Goal: Share content

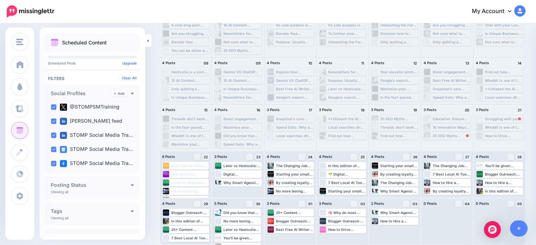
scroll to position [65, 0]
drag, startPoint x: 237, startPoint y: 220, endPoint x: 396, endPoint y: 234, distance: 159.8
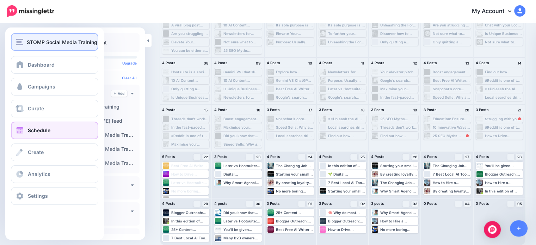
click at [33, 45] on span "STOMP Social Media Training" at bounding box center [62, 42] width 70 height 8
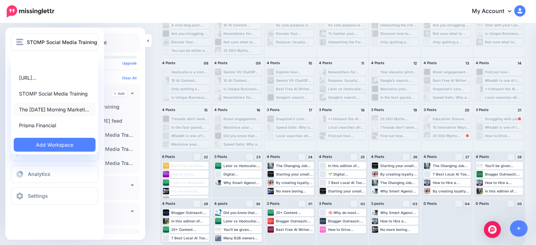
click at [48, 113] on link "The [DATE] Morning Marketi…" at bounding box center [55, 109] width 82 height 14
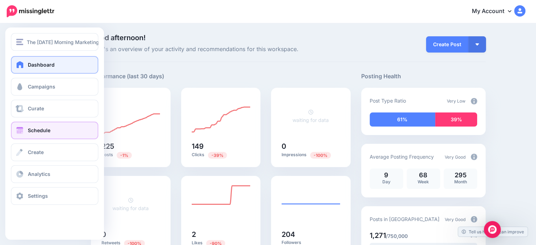
click at [35, 133] on link "Schedule" at bounding box center [54, 130] width 87 height 18
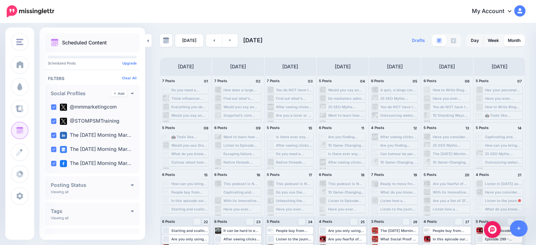
scroll to position [65, 0]
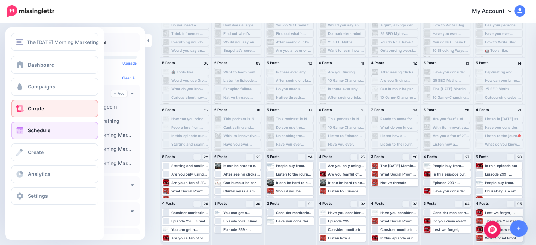
click at [32, 110] on span "Curate" at bounding box center [36, 108] width 16 height 6
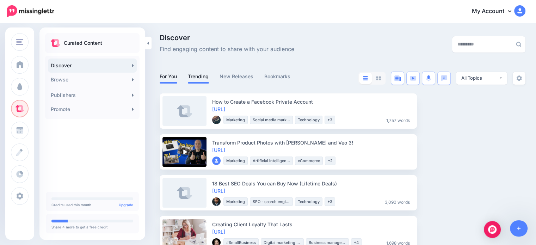
click at [196, 76] on link "Trending" at bounding box center [198, 76] width 21 height 8
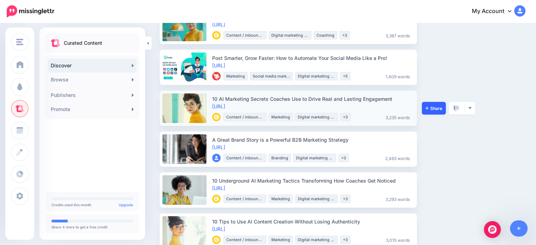
scroll to position [141, 0]
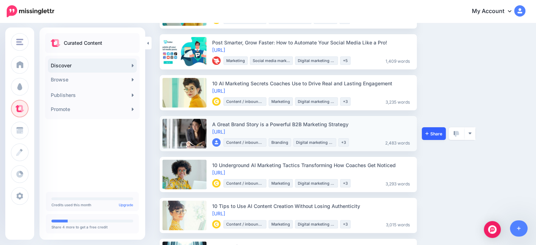
click at [430, 136] on link "Share" at bounding box center [434, 133] width 24 height 13
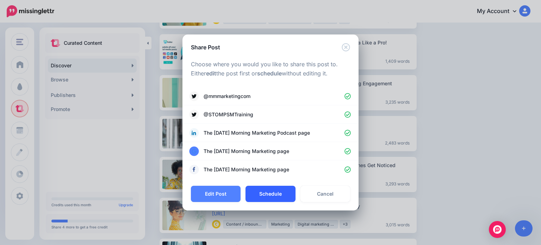
click at [274, 196] on button "Schedule" at bounding box center [270, 194] width 50 height 16
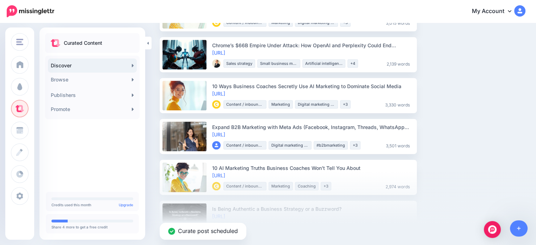
scroll to position [317, 0]
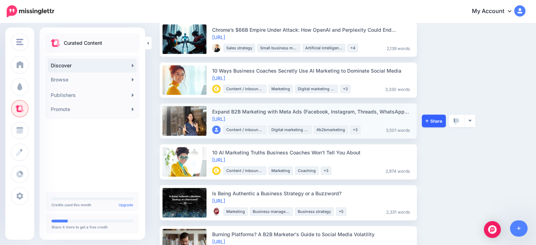
click at [428, 125] on link "Share" at bounding box center [434, 120] width 24 height 13
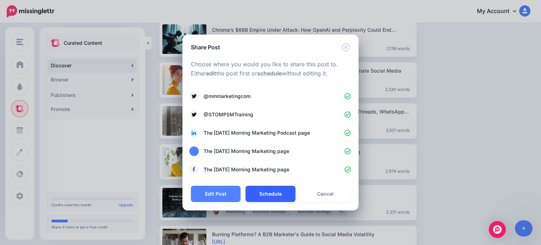
click at [288, 192] on button "Schedule" at bounding box center [270, 194] width 50 height 16
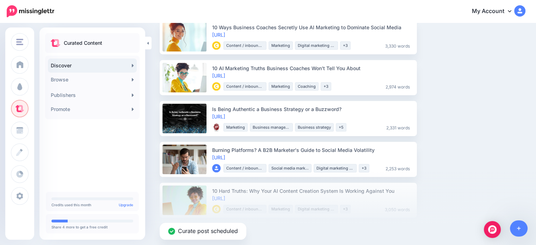
scroll to position [387, 0]
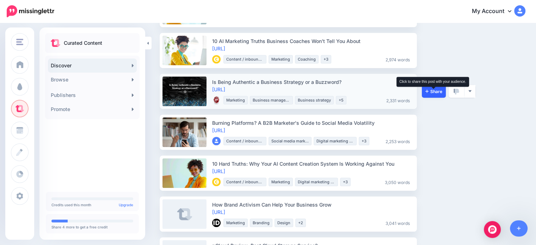
click at [431, 91] on span "Share" at bounding box center [433, 91] width 17 height 5
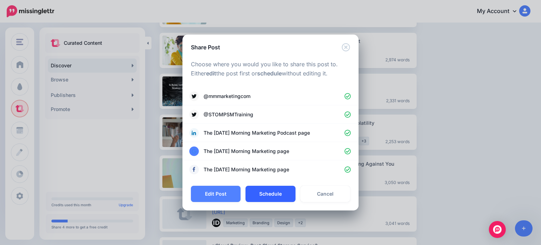
click at [269, 197] on button "Schedule" at bounding box center [270, 194] width 50 height 16
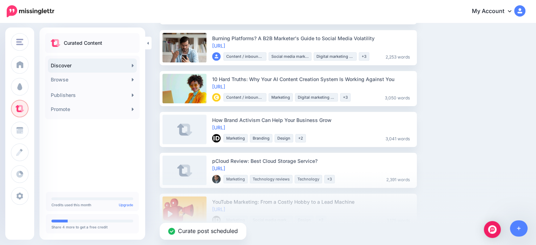
scroll to position [458, 0]
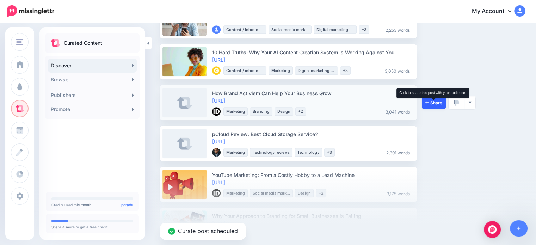
click at [437, 103] on span "Share" at bounding box center [433, 102] width 17 height 5
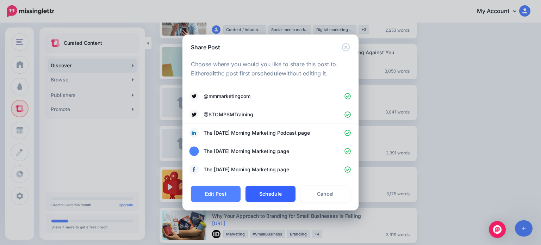
click at [265, 195] on button "Schedule" at bounding box center [270, 194] width 50 height 16
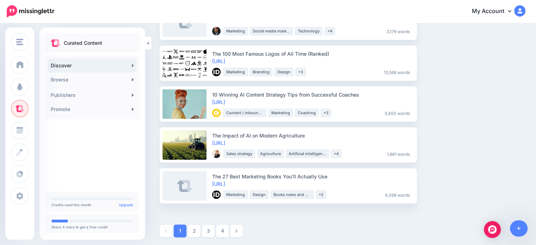
scroll to position [704, 0]
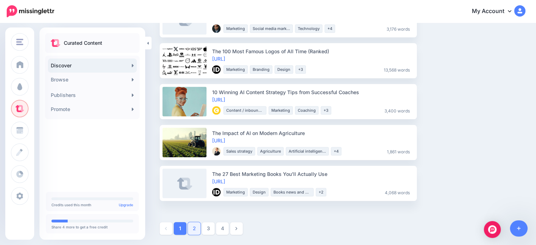
click at [194, 229] on link "2" at bounding box center [194, 228] width 13 height 13
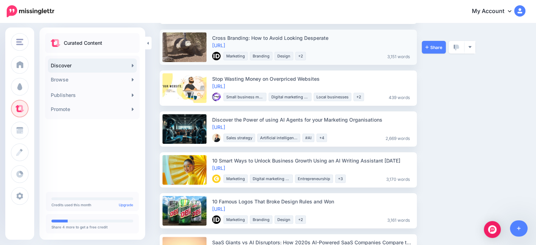
scroll to position [141, 0]
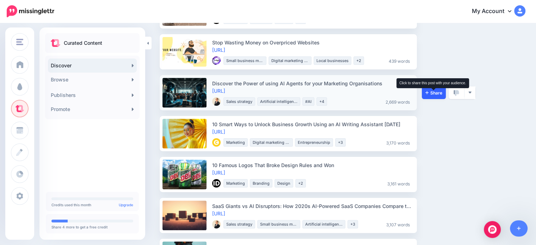
click at [431, 94] on span "Share" at bounding box center [433, 93] width 17 height 5
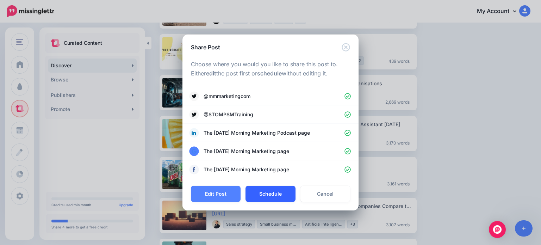
click at [270, 195] on button "Schedule" at bounding box center [270, 194] width 50 height 16
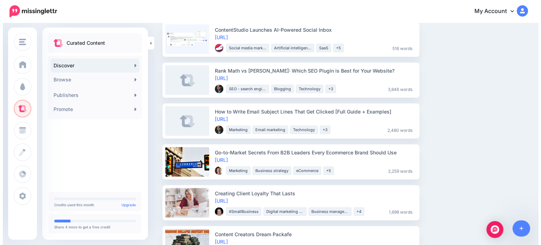
scroll to position [775, 0]
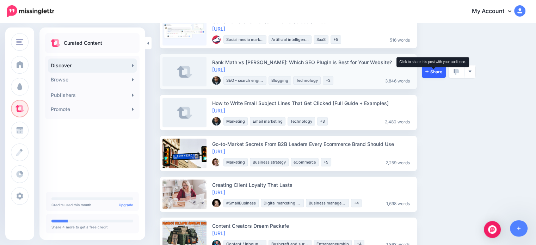
click at [433, 71] on span "Share" at bounding box center [433, 71] width 17 height 5
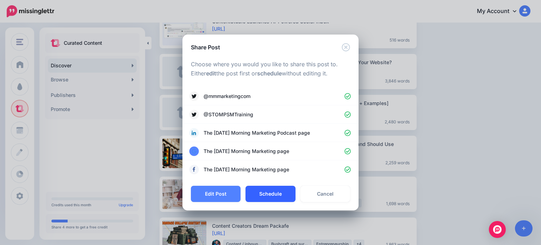
click at [264, 189] on button "Schedule" at bounding box center [270, 194] width 50 height 16
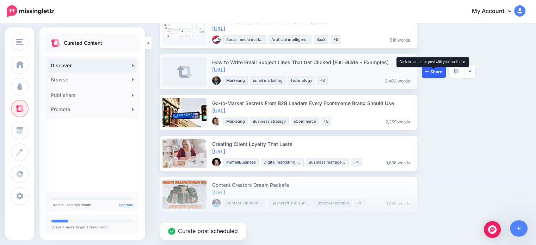
click at [439, 70] on span "Share" at bounding box center [433, 71] width 17 height 5
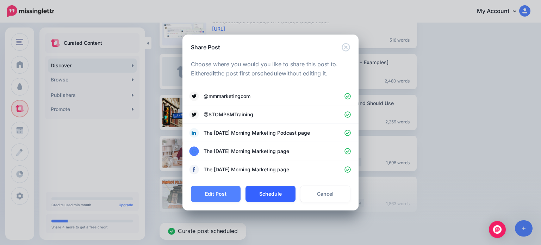
click at [279, 191] on button "Schedule" at bounding box center [270, 194] width 50 height 16
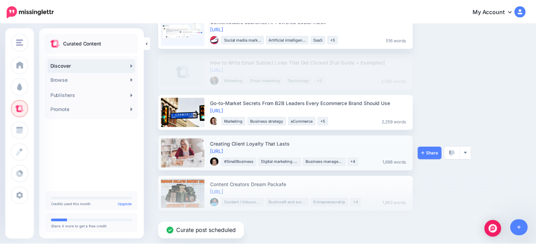
scroll to position [745, 0]
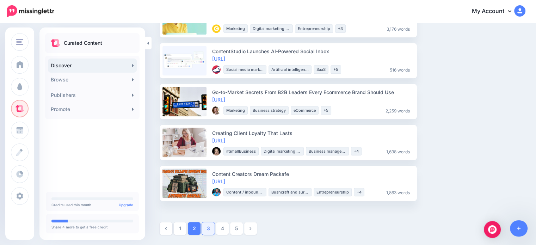
click at [209, 229] on link "3" at bounding box center [208, 228] width 13 height 13
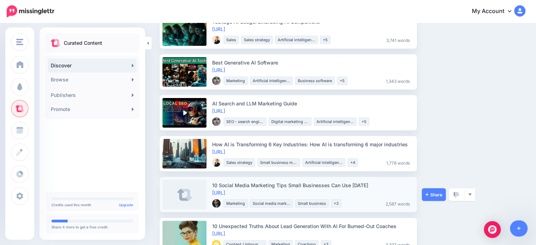
scroll to position [141, 0]
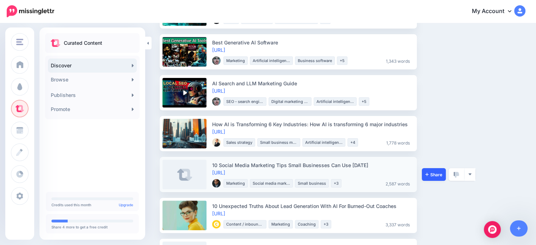
click at [433, 170] on link "Share" at bounding box center [434, 174] width 24 height 13
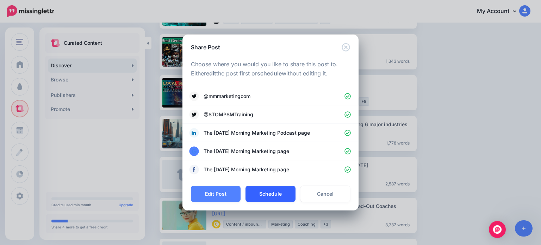
click at [265, 194] on button "Schedule" at bounding box center [270, 194] width 50 height 16
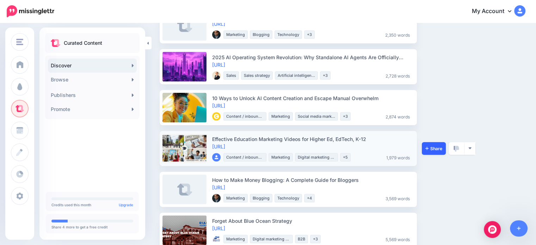
scroll to position [423, 0]
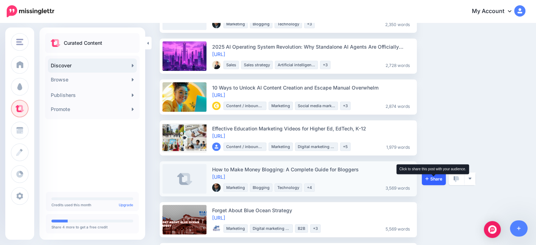
click at [439, 179] on span "Share" at bounding box center [433, 178] width 17 height 5
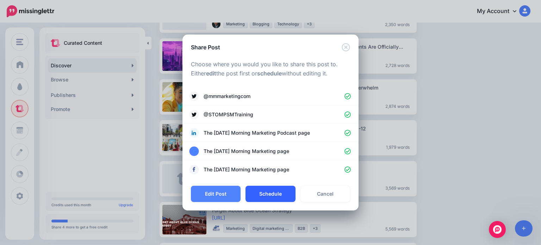
click at [267, 197] on button "Schedule" at bounding box center [270, 194] width 50 height 16
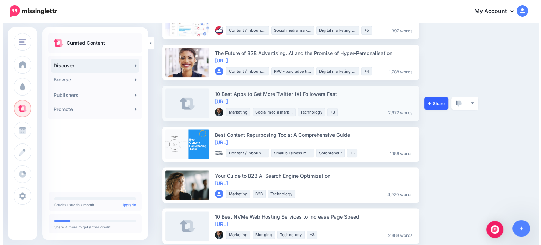
scroll to position [775, 0]
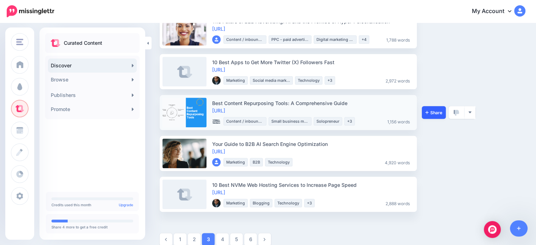
click at [428, 115] on link "Share" at bounding box center [434, 112] width 24 height 13
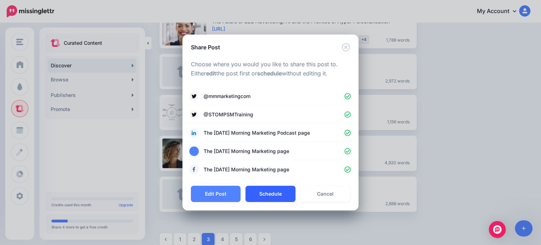
click at [262, 191] on button "Schedule" at bounding box center [270, 194] width 50 height 16
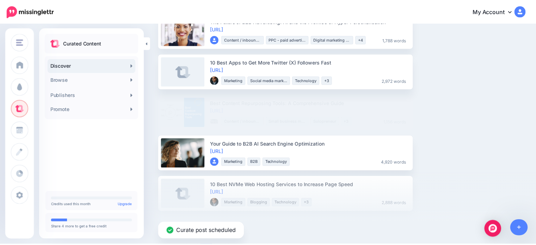
scroll to position [745, 0]
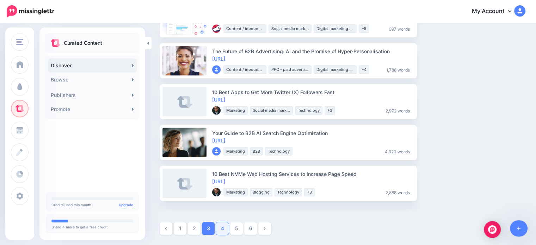
click at [222, 227] on link "4" at bounding box center [222, 228] width 13 height 13
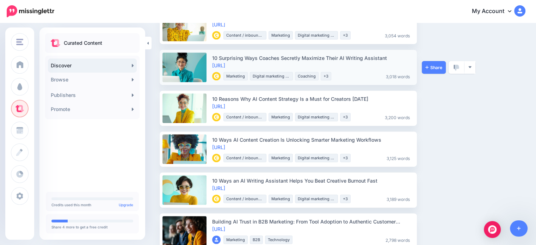
scroll to position [423, 0]
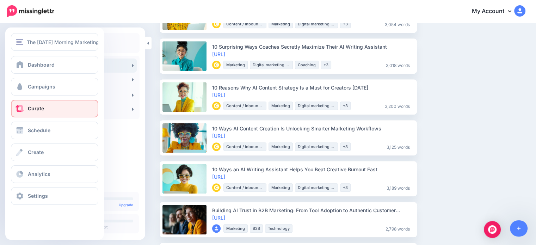
click at [43, 139] on div "Dashboard Campaigns Curate Schedule Create Analytics Settings Facebook Communit…" at bounding box center [54, 130] width 99 height 149
click at [43, 138] on link "Schedule" at bounding box center [54, 130] width 87 height 18
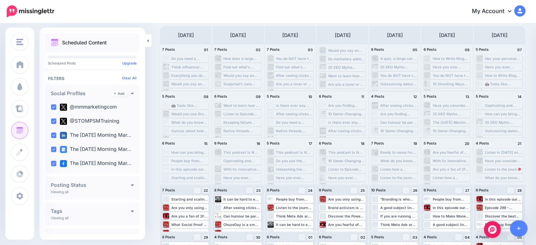
scroll to position [65, 0]
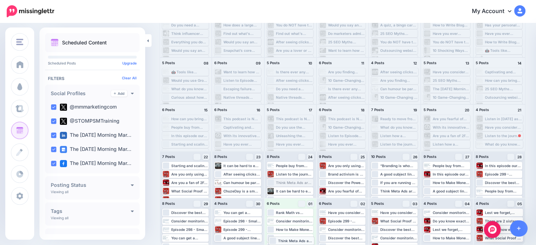
drag, startPoint x: 300, startPoint y: 183, endPoint x: 301, endPoint y: 241, distance: 57.8
drag, startPoint x: 292, startPoint y: 184, endPoint x: 296, endPoint y: 217, distance: 33.0
drag, startPoint x: 347, startPoint y: 173, endPoint x: 470, endPoint y: 230, distance: 135.5
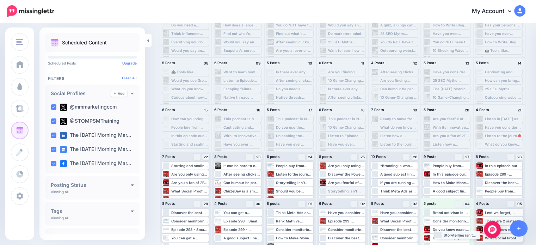
drag, startPoint x: 339, startPoint y: 191, endPoint x: 453, endPoint y: 234, distance: 121.2
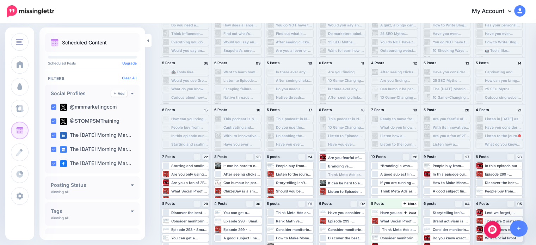
drag, startPoint x: 342, startPoint y: 176, endPoint x: 393, endPoint y: 231, distance: 75.0
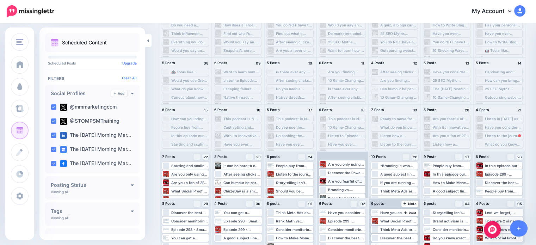
scroll to position [0, 0]
drag, startPoint x: 398, startPoint y: 174, endPoint x: 341, endPoint y: 231, distance: 80.7
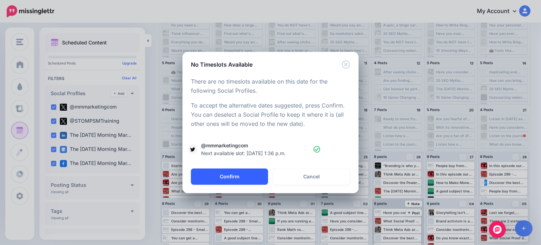
click at [214, 173] on button "Confirm" at bounding box center [229, 176] width 77 height 16
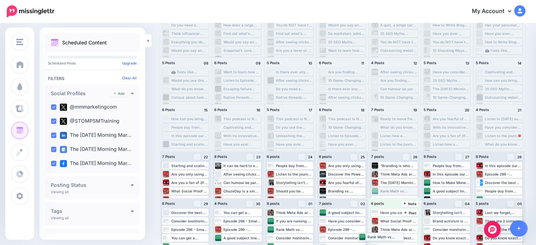
drag, startPoint x: 404, startPoint y: 192, endPoint x: 387, endPoint y: 238, distance: 48.2
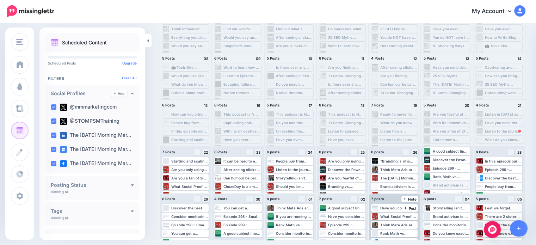
scroll to position [65, 0]
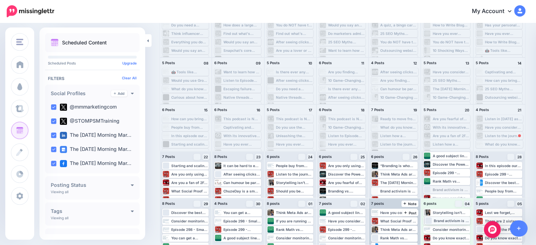
drag, startPoint x: 452, startPoint y: 189, endPoint x: 449, endPoint y: 220, distance: 30.8
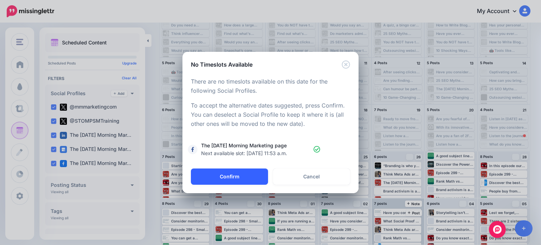
click at [251, 183] on button "Confirm" at bounding box center [229, 176] width 77 height 16
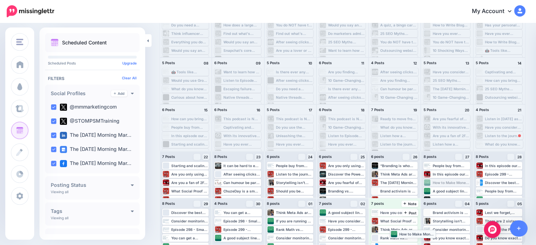
drag, startPoint x: 449, startPoint y: 184, endPoint x: 412, endPoint y: 235, distance: 63.2
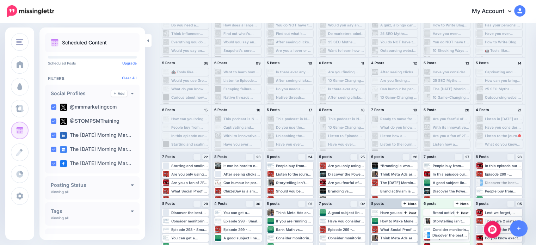
drag, startPoint x: 508, startPoint y: 183, endPoint x: 451, endPoint y: 235, distance: 77.5
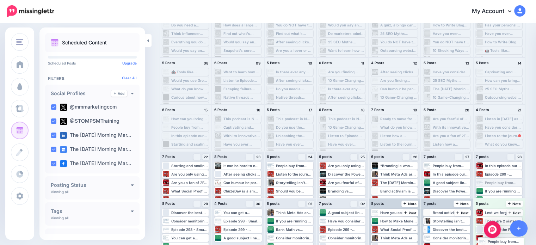
drag, startPoint x: 506, startPoint y: 183, endPoint x: 504, endPoint y: 241, distance: 58.5
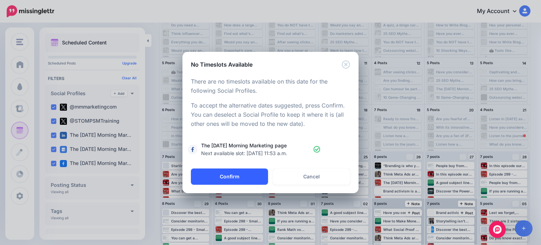
click at [237, 184] on button "Confirm" at bounding box center [229, 176] width 77 height 16
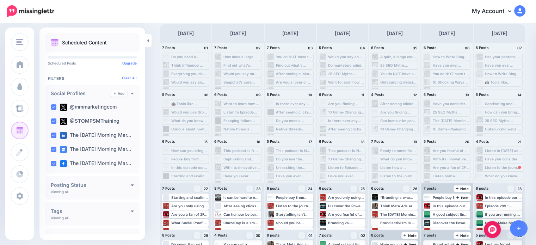
scroll to position [0, 0]
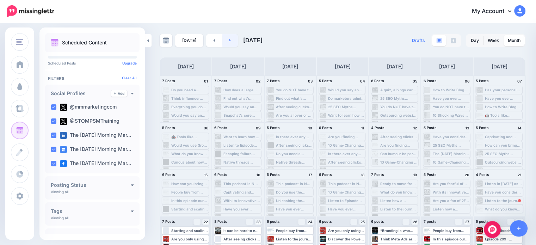
click at [229, 42] on link at bounding box center [230, 40] width 16 height 13
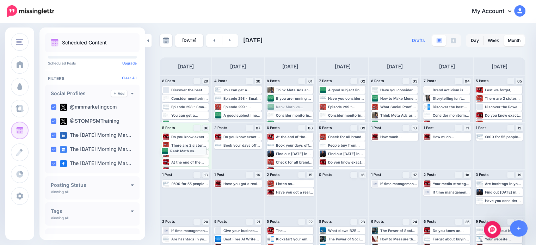
drag, startPoint x: 302, startPoint y: 105, endPoint x: 195, endPoint y: 149, distance: 115.9
drag, startPoint x: 291, startPoint y: 107, endPoint x: 180, endPoint y: 150, distance: 119.0
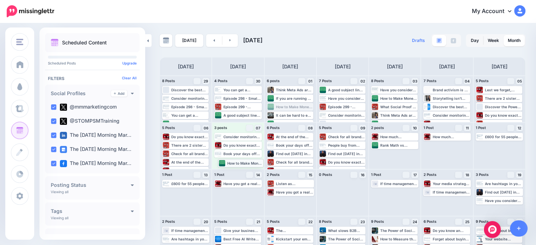
drag, startPoint x: 288, startPoint y: 105, endPoint x: 238, endPoint y: 161, distance: 75.3
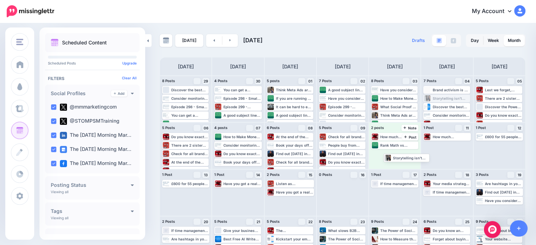
drag, startPoint x: 440, startPoint y: 97, endPoint x: 396, endPoint y: 156, distance: 74.0
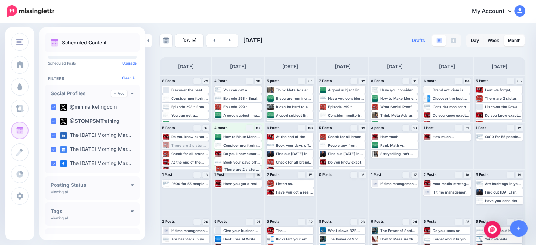
drag, startPoint x: 184, startPoint y: 143, endPoint x: 237, endPoint y: 167, distance: 57.9
